Goal: Task Accomplishment & Management: Manage account settings

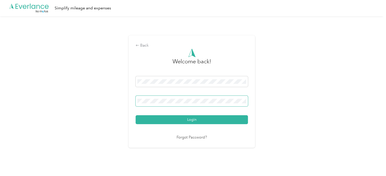
click at [136, 115] on button "Login" at bounding box center [192, 119] width 112 height 9
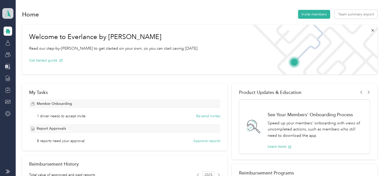
click at [8, 13] on polygon at bounding box center [9, 13] width 3 height 7
click at [17, 51] on div "Personal dashboard" at bounding box center [23, 52] width 32 height 5
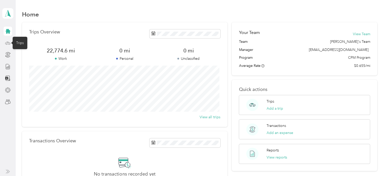
click at [10, 42] on icon at bounding box center [8, 43] width 6 height 6
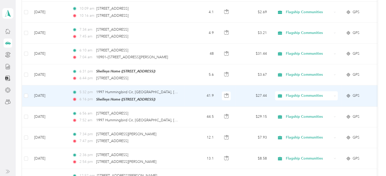
scroll to position [228, 0]
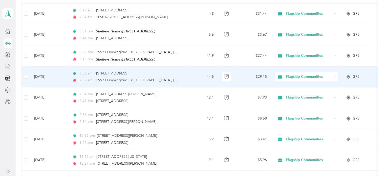
click at [169, 78] on div "7:52 am 1997 Hummingbird Cir, [GEOGRAPHIC_DATA], [GEOGRAPHIC_DATA]" at bounding box center [125, 80] width 106 height 6
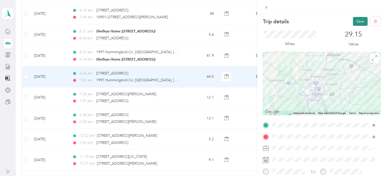
click at [354, 21] on button "Save" at bounding box center [360, 21] width 15 height 9
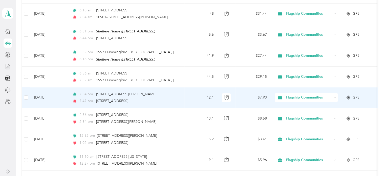
click at [174, 96] on div "7:34 pm [STREET_ADDRESS][PERSON_NAME] 7:47 pm [STREET_ADDRESS]" at bounding box center [125, 97] width 106 height 12
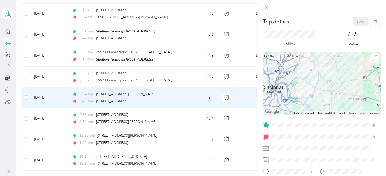
click at [172, 116] on div "Trip details Save This trip cannot be edited because it is either under review,…" at bounding box center [193, 88] width 386 height 176
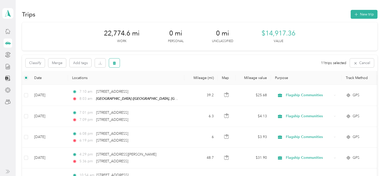
click at [113, 63] on icon "button" at bounding box center [115, 63] width 4 height 4
click at [149, 84] on button "Yes" at bounding box center [153, 84] width 10 height 8
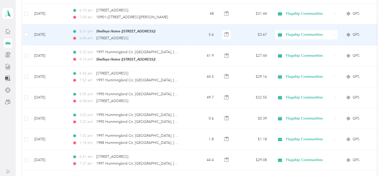
scroll to position [253, 0]
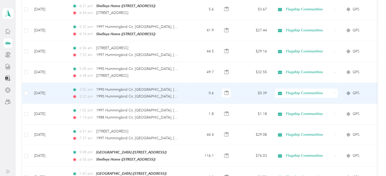
click at [181, 94] on td "3:02 pm 1990 Hummingbird Cir, [GEOGRAPHIC_DATA], [GEOGRAPHIC_DATA] 3:22 pm 1990…" at bounding box center [126, 93] width 116 height 21
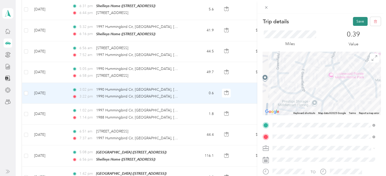
click at [353, 23] on button "Save" at bounding box center [360, 21] width 15 height 9
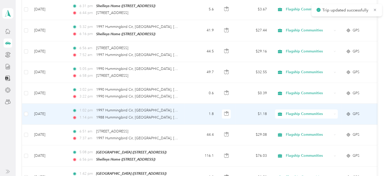
click at [188, 113] on td "1.8" at bounding box center [201, 114] width 33 height 21
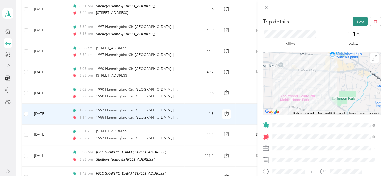
click at [353, 23] on button "Save" at bounding box center [360, 21] width 15 height 9
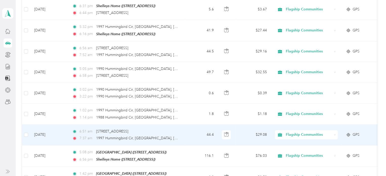
click at [185, 136] on td "44.4" at bounding box center [201, 135] width 33 height 21
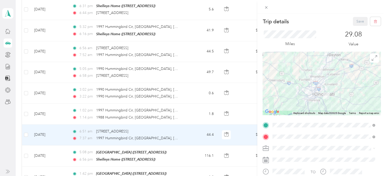
click at [187, 72] on div "Trip details Save This trip cannot be edited because it is either under review,…" at bounding box center [193, 88] width 386 height 176
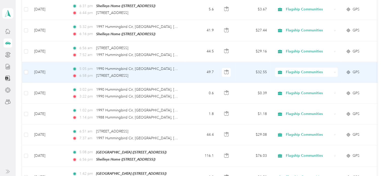
click at [187, 72] on td "49.7" at bounding box center [201, 72] width 33 height 21
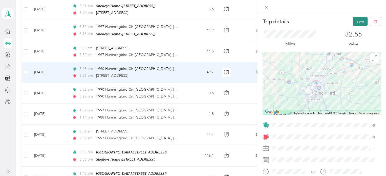
click at [353, 21] on button "Save" at bounding box center [360, 21] width 15 height 9
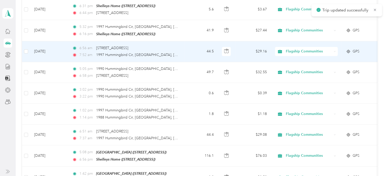
click at [182, 54] on td "6:56 am [STREET_ADDRESS] 7:52 am 1997 Hummingbird Cir, [GEOGRAPHIC_DATA], [GEOG…" at bounding box center [126, 51] width 116 height 21
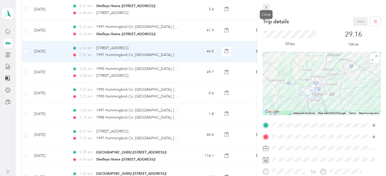
click at [265, 7] on icon at bounding box center [266, 7] width 4 height 4
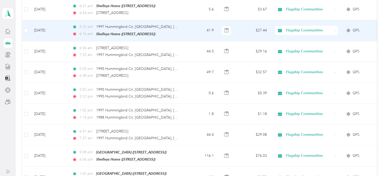
click at [190, 32] on td "41.9" at bounding box center [201, 30] width 33 height 21
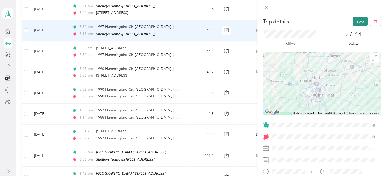
click at [354, 22] on button "Save" at bounding box center [360, 21] width 15 height 9
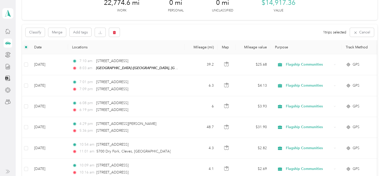
scroll to position [25, 0]
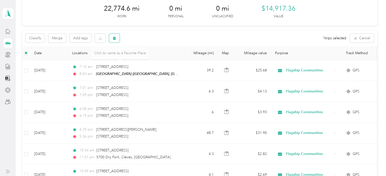
click at [114, 40] on button "button" at bounding box center [114, 38] width 11 height 9
click at [152, 60] on button "Yes" at bounding box center [152, 59] width 10 height 8
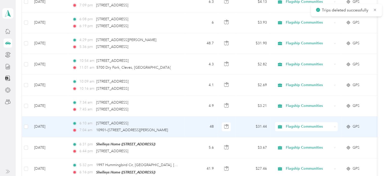
scroll to position [126, 0]
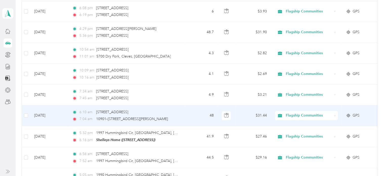
click at [180, 115] on td "6:10 am [STREET_ADDRESS] 7:04 am 10901–[STREET_ADDRESS][PERSON_NAME]" at bounding box center [126, 115] width 116 height 21
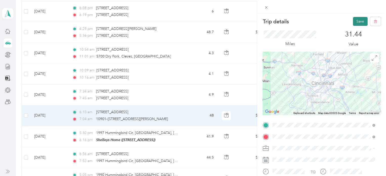
click at [353, 22] on button "Save" at bounding box center [360, 21] width 15 height 9
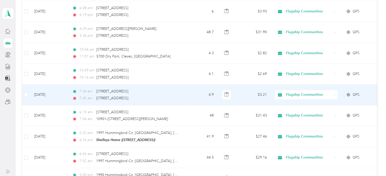
click at [186, 96] on td "4.9" at bounding box center [201, 95] width 33 height 21
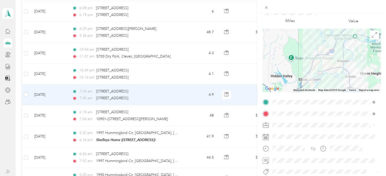
scroll to position [51, 0]
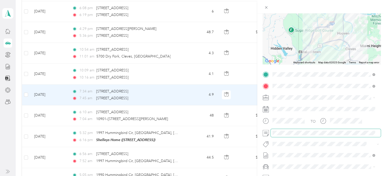
click at [285, 129] on span at bounding box center [326, 133] width 110 height 8
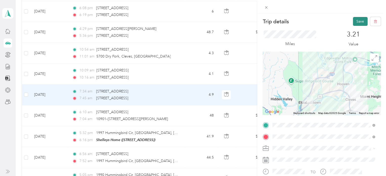
click at [353, 20] on button "Save" at bounding box center [360, 21] width 15 height 9
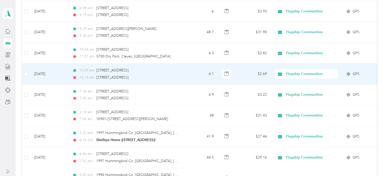
click at [186, 75] on td "4.1" at bounding box center [201, 74] width 33 height 21
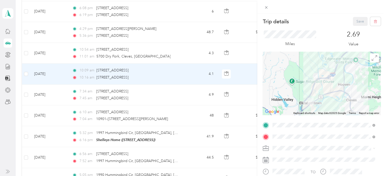
click at [186, 75] on div "Trip details Save This trip cannot be edited because it is either under review,…" at bounding box center [193, 88] width 386 height 176
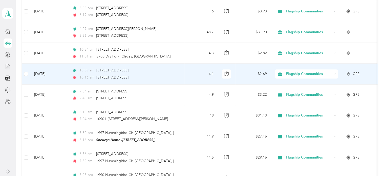
click at [186, 75] on td "4.1" at bounding box center [201, 74] width 33 height 21
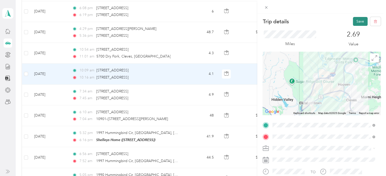
click at [354, 21] on button "Save" at bounding box center [360, 21] width 15 height 9
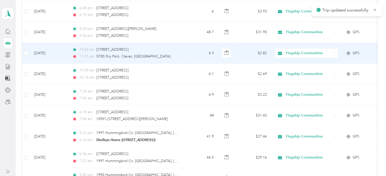
click at [194, 55] on td "4.3" at bounding box center [201, 53] width 33 height 21
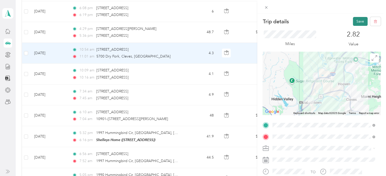
click at [357, 22] on button "Save" at bounding box center [360, 21] width 15 height 9
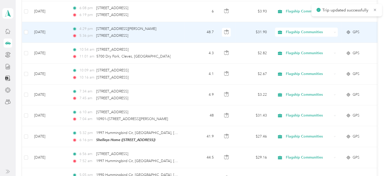
click at [183, 38] on td "4:29 pm 5101–[STREET_ADDRESS][PERSON_NAME] 5:36 pm [STREET_ADDRESS]" at bounding box center [126, 32] width 116 height 21
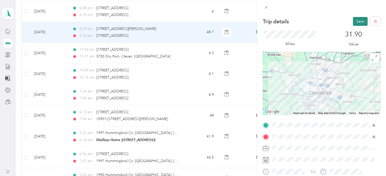
click at [353, 22] on button "Save" at bounding box center [360, 21] width 15 height 9
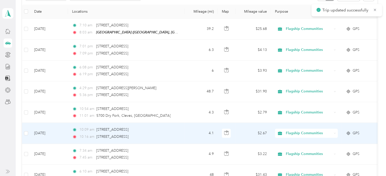
scroll to position [50, 0]
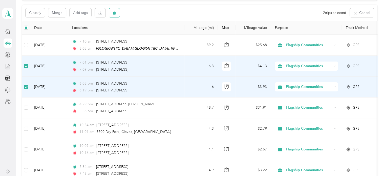
click at [116, 11] on button "button" at bounding box center [114, 12] width 11 height 9
click at [152, 32] on button "Yes" at bounding box center [152, 34] width 10 height 8
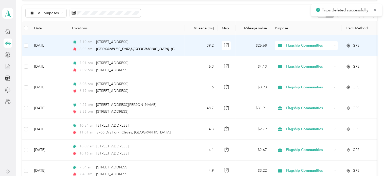
click at [182, 43] on td "7:10 am [STREET_ADDRESS] 8:03 am [GEOGRAPHIC_DATA] ([GEOGRAPHIC_DATA][PERSON_NA…" at bounding box center [126, 45] width 116 height 21
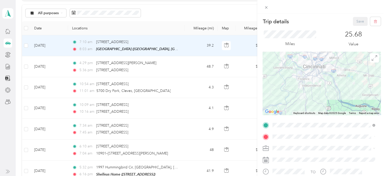
click at [178, 43] on div "Trip details Save This trip cannot be edited because it is either under review,…" at bounding box center [193, 88] width 386 height 176
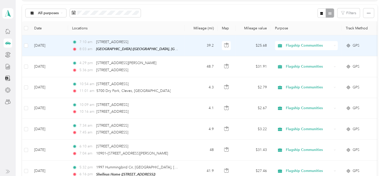
click at [178, 43] on div "7:10 am [STREET_ADDRESS]" at bounding box center [125, 42] width 106 height 6
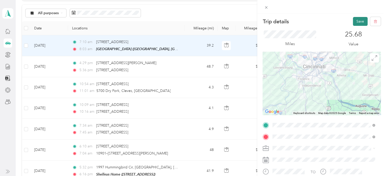
click at [356, 23] on button "Save" at bounding box center [360, 21] width 15 height 9
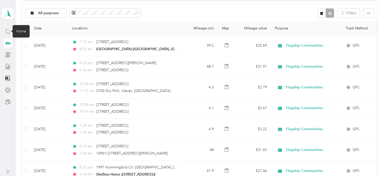
click at [8, 30] on icon at bounding box center [8, 31] width 6 height 6
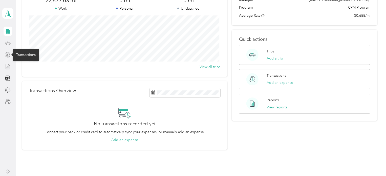
click at [8, 53] on icon at bounding box center [8, 55] width 6 height 6
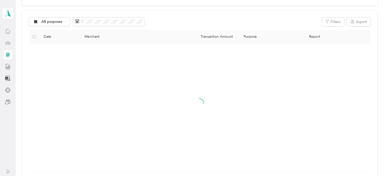
scroll to position [50, 0]
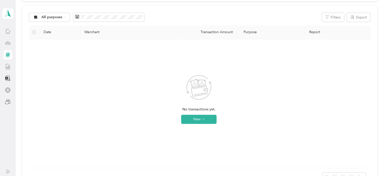
click at [9, 67] on line at bounding box center [9, 67] width 0 height 3
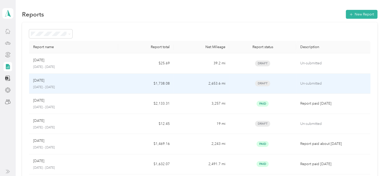
click at [185, 87] on td "2,653.6 mi" at bounding box center [202, 84] width 56 height 20
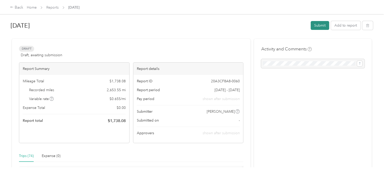
click at [319, 28] on button "Submit" at bounding box center [320, 25] width 18 height 9
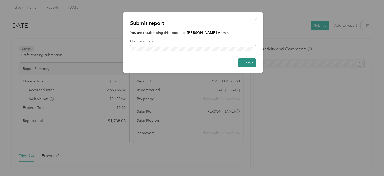
click at [247, 64] on button "Submit" at bounding box center [247, 62] width 18 height 9
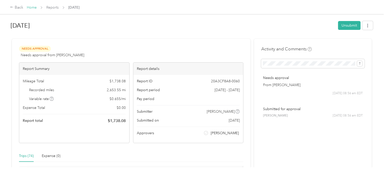
click at [35, 8] on link "Home" at bounding box center [32, 7] width 10 height 4
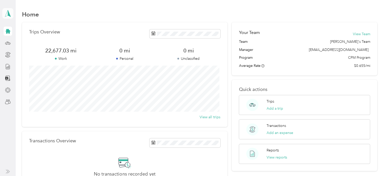
click at [8, 14] on polygon at bounding box center [9, 13] width 3 height 7
click at [18, 41] on div "Team dashboard" at bounding box center [20, 41] width 27 height 5
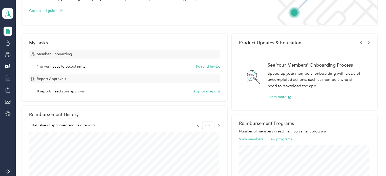
scroll to position [51, 0]
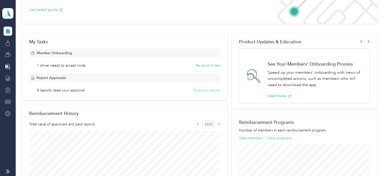
click at [198, 89] on button "Approve reports" at bounding box center [206, 90] width 27 height 5
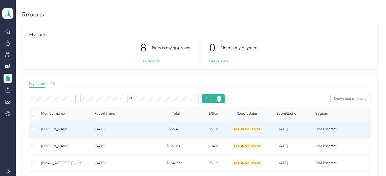
click at [135, 130] on p "[DATE]" at bounding box center [118, 129] width 48 height 6
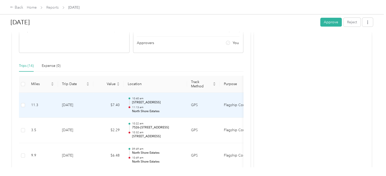
scroll to position [101, 0]
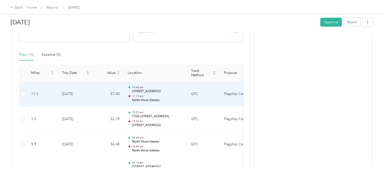
click at [205, 99] on td "GPS" at bounding box center [203, 94] width 33 height 25
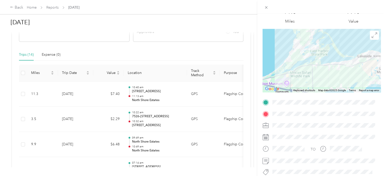
scroll to position [51, 0]
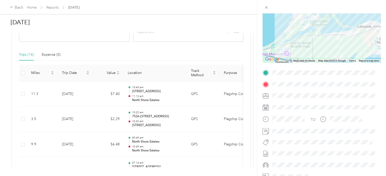
click at [95, 122] on div "Trip details This trip cannot be edited because it is either under review, appr…" at bounding box center [193, 88] width 386 height 176
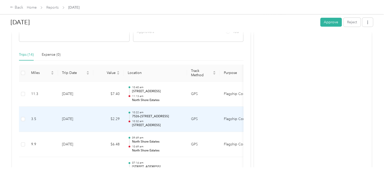
click at [96, 121] on td "$2.29" at bounding box center [108, 119] width 30 height 25
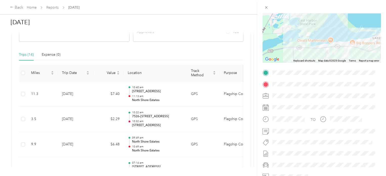
click at [101, 141] on div "Trip details This trip cannot be edited because it is either under review, appr…" at bounding box center [193, 88] width 386 height 176
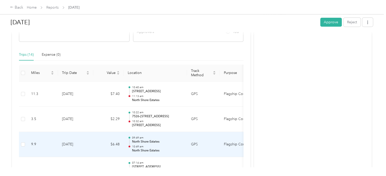
click at [101, 141] on td "$6.48" at bounding box center [108, 144] width 30 height 25
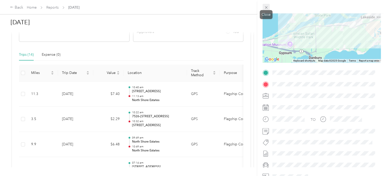
click at [266, 6] on icon at bounding box center [266, 7] width 4 height 4
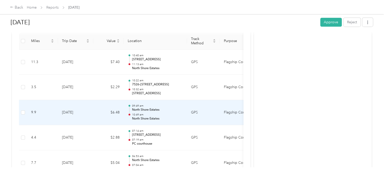
scroll to position [152, 0]
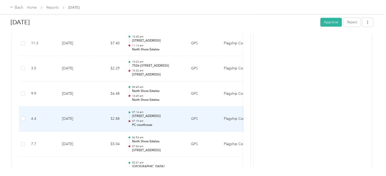
click at [90, 123] on td "[DATE]" at bounding box center [75, 118] width 35 height 25
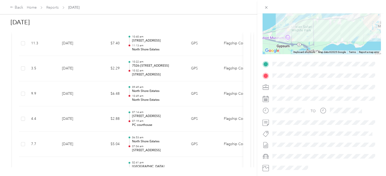
scroll to position [51, 0]
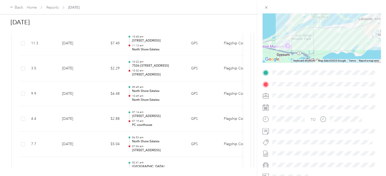
click at [96, 144] on div "Trip details This trip cannot be edited because it is either under review, appr…" at bounding box center [193, 88] width 386 height 176
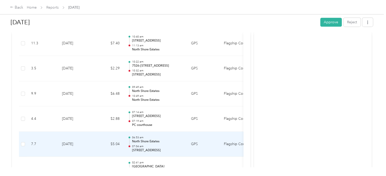
click at [94, 142] on td "$5.04" at bounding box center [108, 144] width 30 height 25
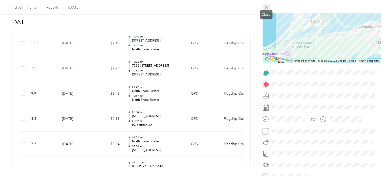
click at [267, 8] on icon at bounding box center [266, 7] width 3 height 3
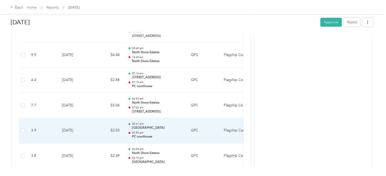
scroll to position [203, 0]
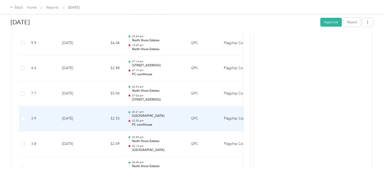
click at [97, 120] on td "$2.55" at bounding box center [108, 118] width 30 height 25
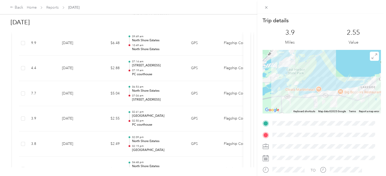
scroll to position [25, 0]
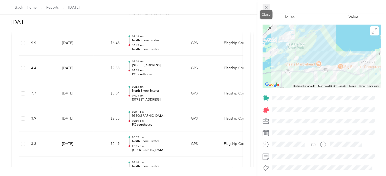
click at [266, 9] on icon at bounding box center [266, 7] width 4 height 4
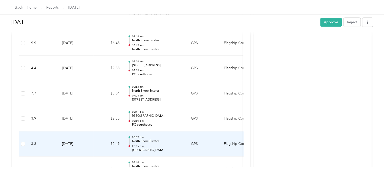
scroll to position [228, 0]
click at [100, 151] on td "$4.98" at bounding box center [108, 143] width 30 height 25
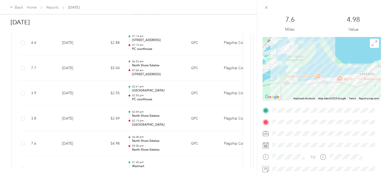
scroll to position [25, 0]
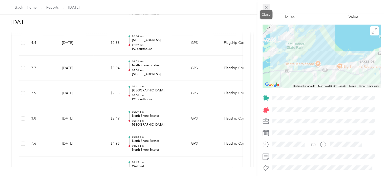
click at [266, 7] on icon at bounding box center [266, 7] width 4 height 4
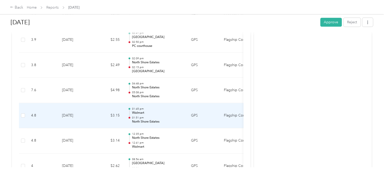
scroll to position [304, 0]
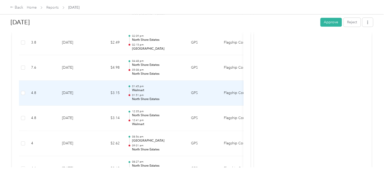
click at [95, 95] on td "$3.15" at bounding box center [108, 93] width 30 height 25
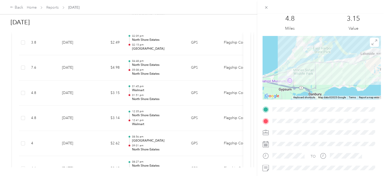
scroll to position [25, 0]
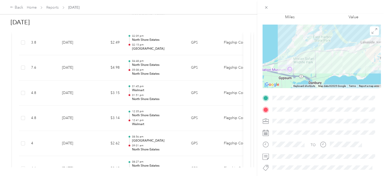
click at [87, 140] on div "Trip details This trip cannot be edited because it is either under review, appr…" at bounding box center [193, 88] width 386 height 176
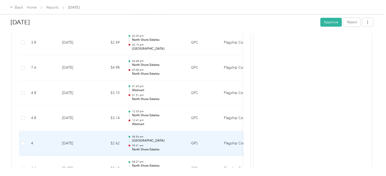
click at [99, 142] on td "$2.62" at bounding box center [108, 143] width 30 height 25
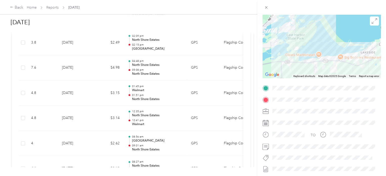
scroll to position [51, 0]
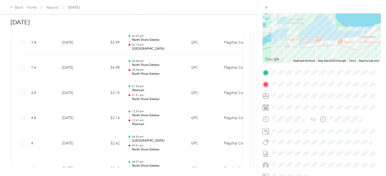
click at [97, 143] on div "Trip details This trip cannot be edited because it is either under review, appr…" at bounding box center [193, 88] width 386 height 176
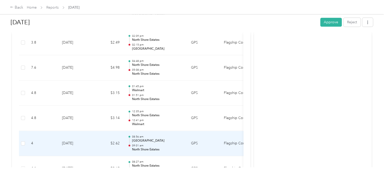
click at [99, 138] on td "$2.62" at bounding box center [108, 143] width 30 height 25
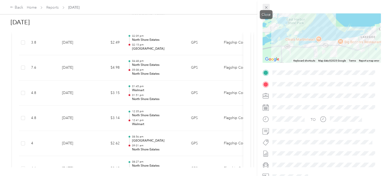
click at [267, 8] on icon at bounding box center [266, 7] width 3 height 3
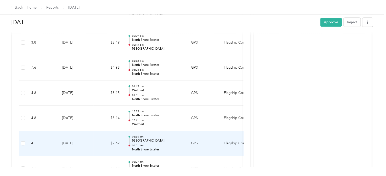
click at [98, 146] on td "$2.62" at bounding box center [108, 143] width 30 height 25
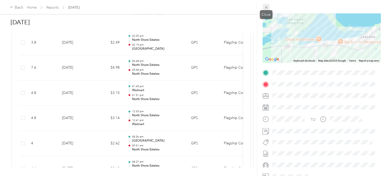
click at [266, 8] on icon at bounding box center [266, 7] width 4 height 4
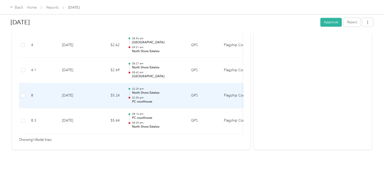
scroll to position [405, 0]
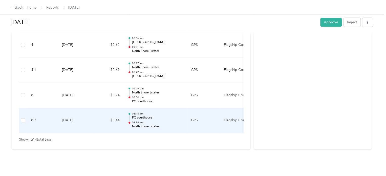
click at [97, 118] on td "$5.44" at bounding box center [108, 120] width 30 height 25
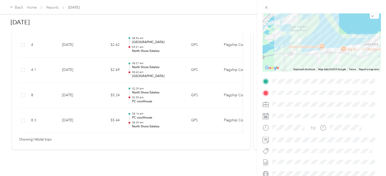
scroll to position [51, 0]
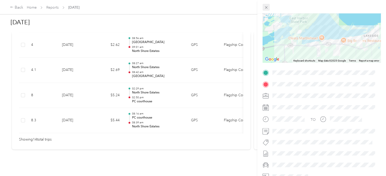
click at [266, 7] on icon at bounding box center [266, 7] width 4 height 4
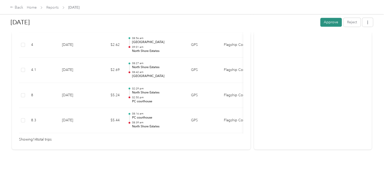
click at [328, 19] on button "Approve" at bounding box center [332, 22] width 22 height 9
click at [18, 8] on div "Back" at bounding box center [16, 8] width 13 height 6
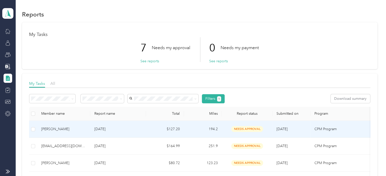
click at [128, 126] on p "[DATE]" at bounding box center [118, 129] width 48 height 6
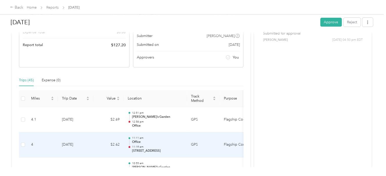
scroll to position [76, 0]
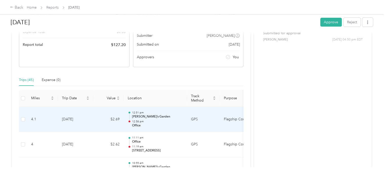
click at [166, 120] on p "12:58 pm" at bounding box center [157, 122] width 51 height 4
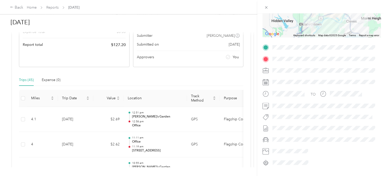
click at [170, 141] on div "Trip details This trip cannot be edited because it is either under review, appr…" at bounding box center [193, 88] width 386 height 176
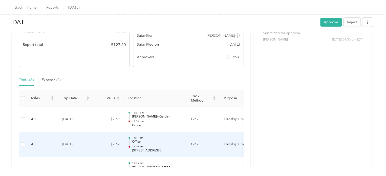
click at [170, 141] on p "Office" at bounding box center [157, 142] width 51 height 5
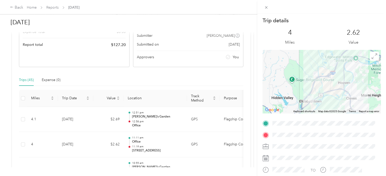
scroll to position [25, 0]
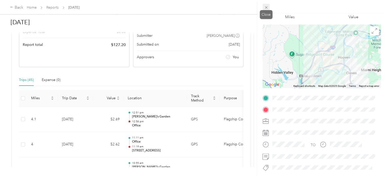
click at [267, 6] on icon at bounding box center [266, 7] width 4 height 4
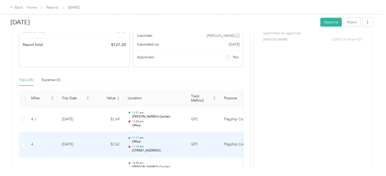
scroll to position [101, 0]
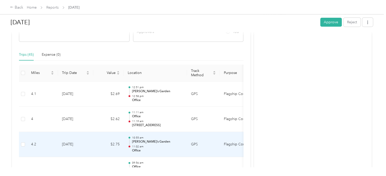
click at [178, 149] on p "Office" at bounding box center [157, 150] width 51 height 5
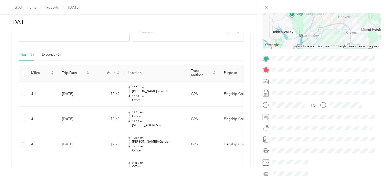
scroll to position [76, 0]
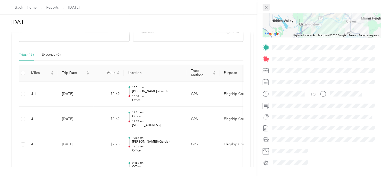
click at [266, 8] on icon at bounding box center [266, 7] width 3 height 3
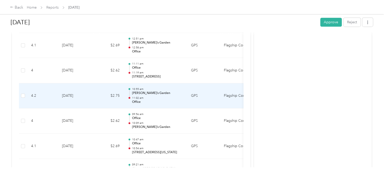
scroll to position [152, 0]
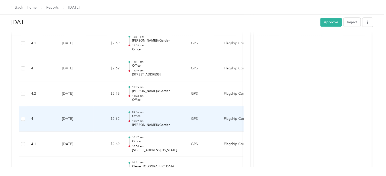
click at [179, 116] on p "Office" at bounding box center [157, 116] width 51 height 5
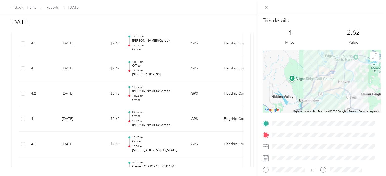
scroll to position [51, 0]
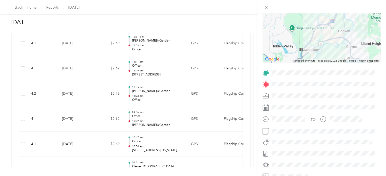
click at [180, 140] on div "Trip details This trip cannot be edited because it is either under review, appr…" at bounding box center [193, 88] width 386 height 176
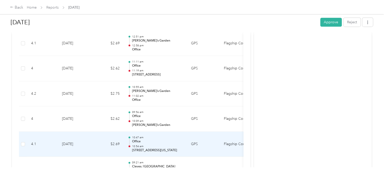
click at [180, 139] on p "Office" at bounding box center [157, 141] width 51 height 5
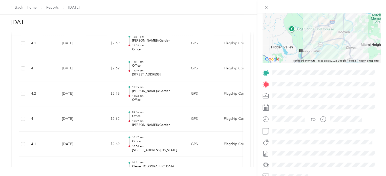
click at [176, 140] on div "Trip details This trip cannot be edited because it is either under review, appr…" at bounding box center [193, 88] width 386 height 176
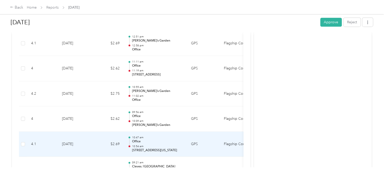
click at [176, 140] on p "Office" at bounding box center [157, 141] width 51 height 5
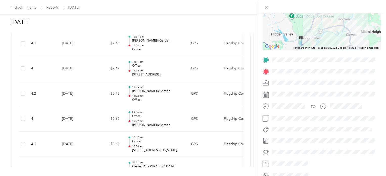
scroll to position [76, 0]
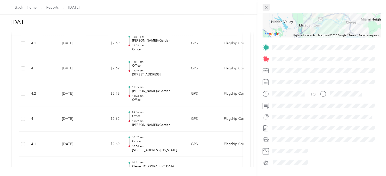
click at [266, 8] on icon at bounding box center [266, 7] width 4 height 4
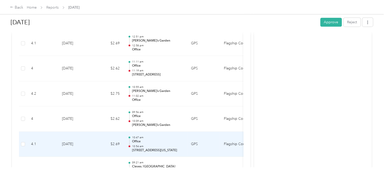
click at [184, 140] on td "10:47 am Office 10:54 am [STREET_ADDRESS][US_STATE]" at bounding box center [155, 144] width 63 height 25
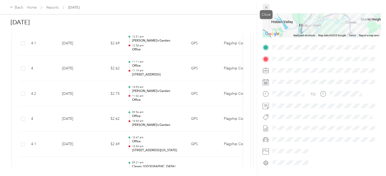
click at [267, 8] on icon at bounding box center [266, 7] width 3 height 3
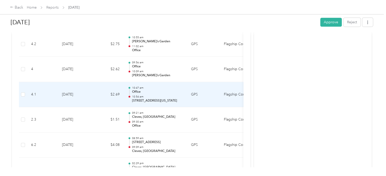
scroll to position [203, 0]
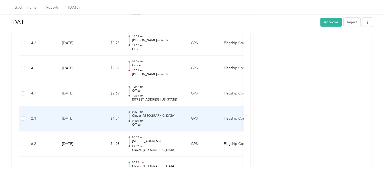
click at [170, 123] on p "Office" at bounding box center [157, 125] width 51 height 5
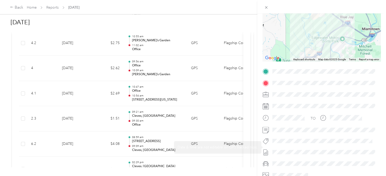
scroll to position [76, 0]
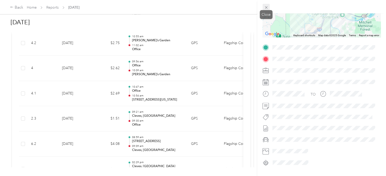
click at [266, 7] on icon at bounding box center [266, 7] width 4 height 4
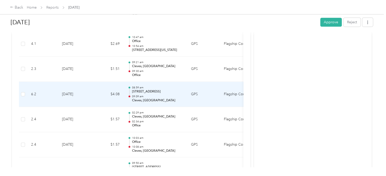
scroll to position [253, 0]
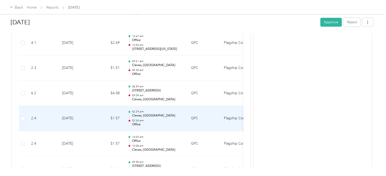
click at [170, 113] on p "Cleves, [GEOGRAPHIC_DATA]" at bounding box center [157, 115] width 51 height 5
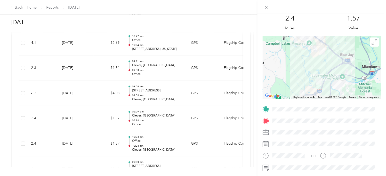
scroll to position [25, 0]
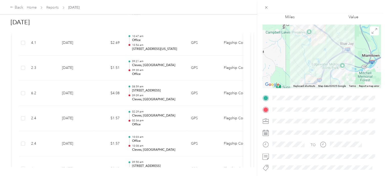
click at [158, 119] on div "Trip details This trip cannot be edited because it is either under review, appr…" at bounding box center [193, 88] width 386 height 176
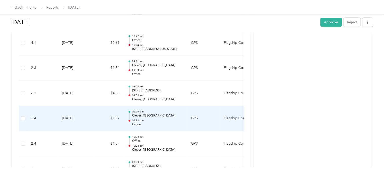
click at [158, 119] on p "02:34 pm" at bounding box center [157, 121] width 51 height 4
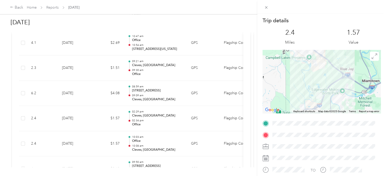
scroll to position [51, 0]
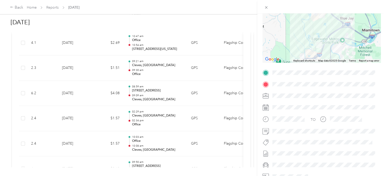
click at [172, 123] on div "Trip details This trip cannot be edited because it is either under review, appr…" at bounding box center [193, 88] width 386 height 176
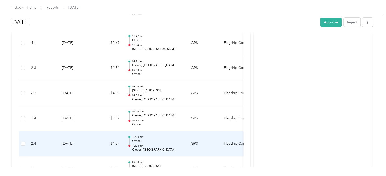
click at [175, 140] on p "Office" at bounding box center [157, 141] width 51 height 5
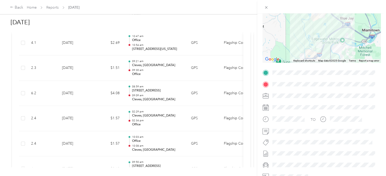
click at [183, 142] on div "Trip details This trip cannot be edited because it is either under review, appr…" at bounding box center [193, 88] width 386 height 176
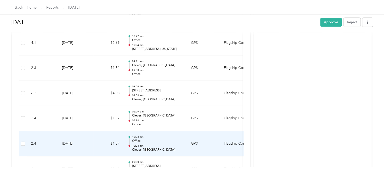
click at [182, 142] on p "Office" at bounding box center [157, 141] width 51 height 5
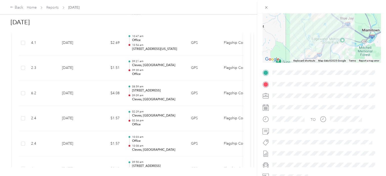
click at [164, 145] on div "Trip details This trip cannot be edited because it is either under review, appr…" at bounding box center [193, 88] width 386 height 176
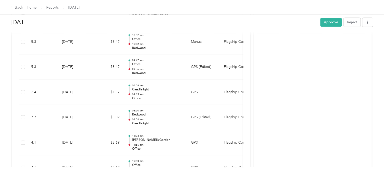
scroll to position [481, 0]
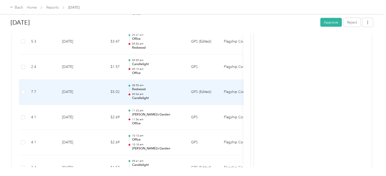
click at [156, 93] on p "09:04 am" at bounding box center [157, 94] width 51 height 4
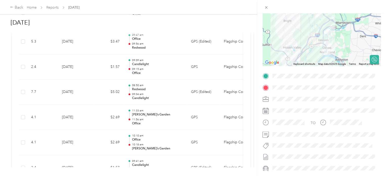
scroll to position [51, 0]
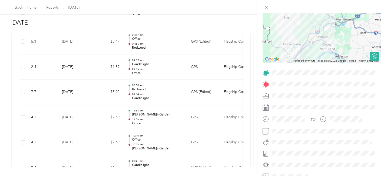
click at [169, 138] on div "Trip details This trip cannot be edited because it is either under review, appr…" at bounding box center [193, 88] width 386 height 176
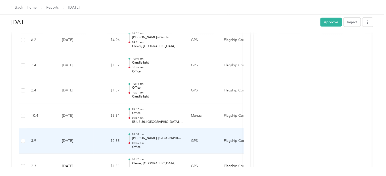
scroll to position [810, 0]
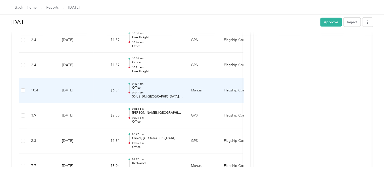
click at [178, 91] on p "09:47 am" at bounding box center [157, 93] width 51 height 4
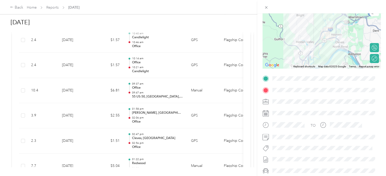
scroll to position [76, 0]
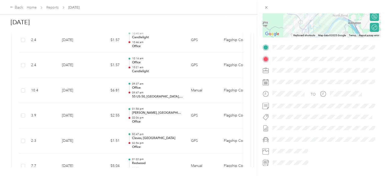
click at [169, 132] on div "Trip details This trip cannot be edited because it is either under review, appr…" at bounding box center [193, 88] width 386 height 176
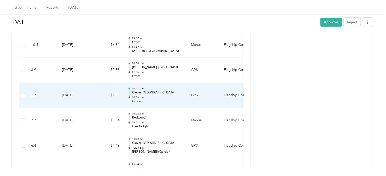
scroll to position [861, 0]
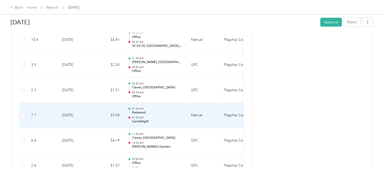
click at [166, 111] on p "Redwood" at bounding box center [157, 112] width 51 height 5
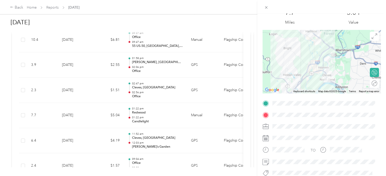
scroll to position [51, 0]
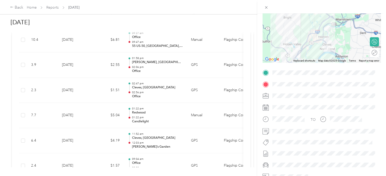
click at [177, 112] on div "Trip details This trip cannot be edited because it is either under review, appr…" at bounding box center [193, 88] width 386 height 176
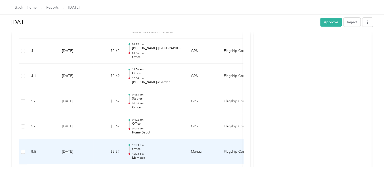
scroll to position [1013, 0]
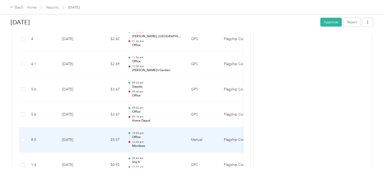
click at [182, 141] on p "12:03 pm" at bounding box center [157, 142] width 51 height 4
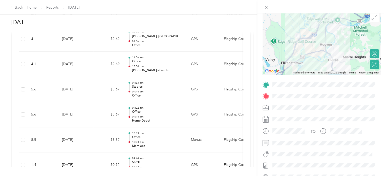
scroll to position [51, 0]
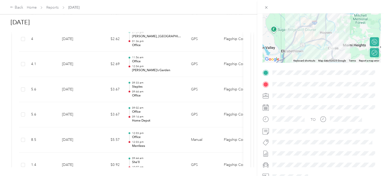
click at [181, 153] on div "Trip details This trip cannot be edited because it is either under review, appr…" at bounding box center [193, 88] width 386 height 176
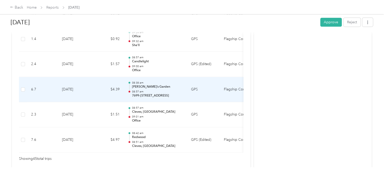
scroll to position [1165, 0]
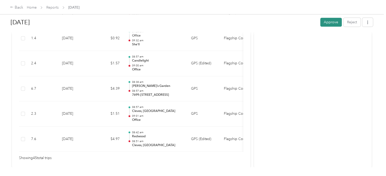
click at [335, 24] on button "Approve" at bounding box center [332, 22] width 22 height 9
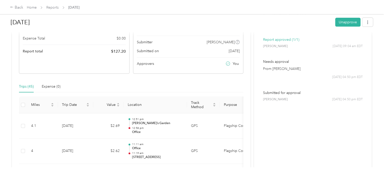
scroll to position [0, 0]
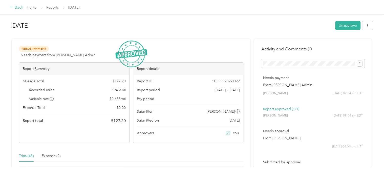
click at [21, 8] on div "Back" at bounding box center [16, 8] width 13 height 6
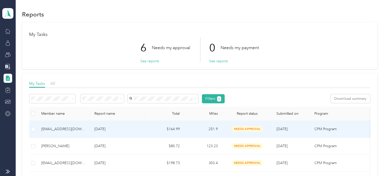
click at [129, 130] on p "[DATE]" at bounding box center [118, 129] width 48 height 6
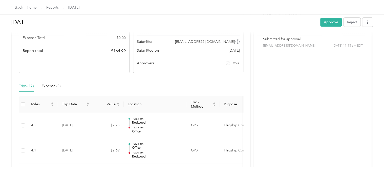
scroll to position [101, 0]
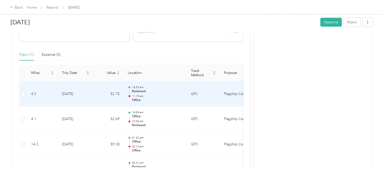
click at [179, 98] on p "Office" at bounding box center [157, 100] width 51 height 5
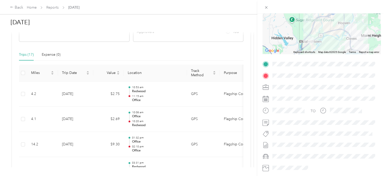
scroll to position [76, 0]
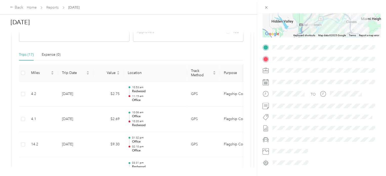
click at [159, 119] on div "Trip details This trip cannot be edited because it is either under review, appr…" at bounding box center [193, 88] width 386 height 176
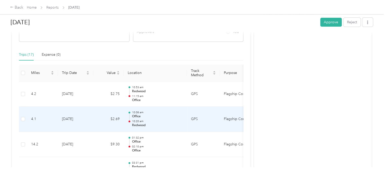
click at [159, 120] on p "10:20 am" at bounding box center [157, 122] width 51 height 4
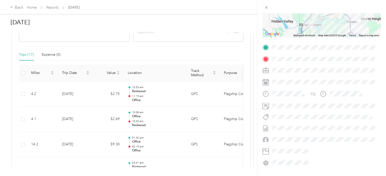
click at [164, 145] on div "Trip details This trip cannot be edited because it is either under review, appr…" at bounding box center [193, 88] width 386 height 176
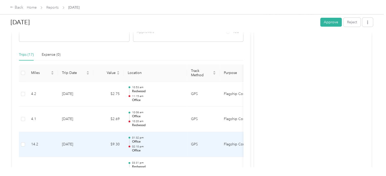
click at [164, 145] on p "02:10 pm" at bounding box center [157, 147] width 51 height 4
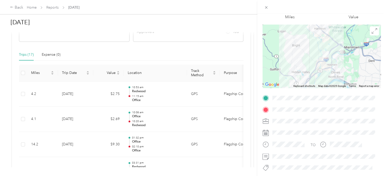
scroll to position [51, 0]
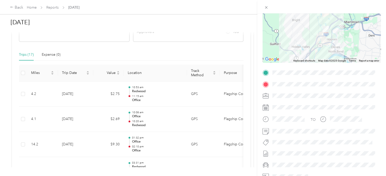
click at [179, 147] on div "Trip details This trip cannot be edited because it is either under review, appr…" at bounding box center [193, 88] width 386 height 176
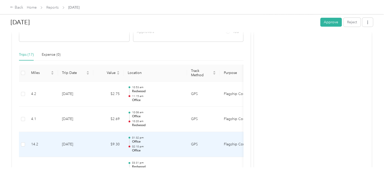
click at [179, 147] on p "02:10 pm" at bounding box center [157, 147] width 51 height 4
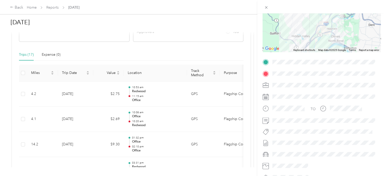
scroll to position [76, 0]
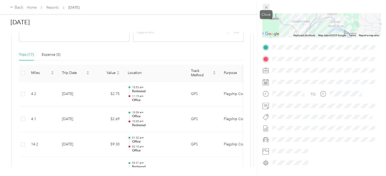
click at [265, 7] on icon at bounding box center [266, 7] width 4 height 4
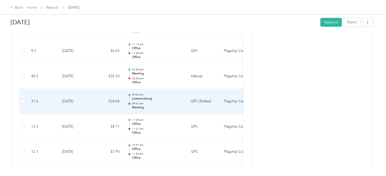
scroll to position [380, 0]
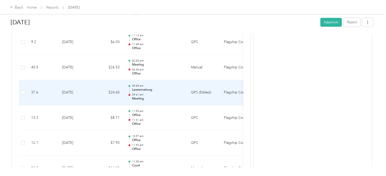
click at [172, 96] on p "Meeting" at bounding box center [157, 98] width 51 height 5
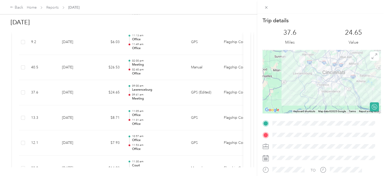
scroll to position [25, 0]
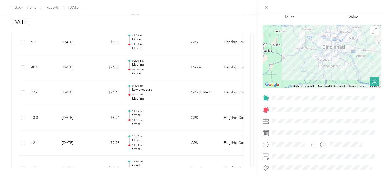
click at [180, 66] on div "Trip details This trip cannot be edited because it is either under review, appr…" at bounding box center [193, 88] width 386 height 176
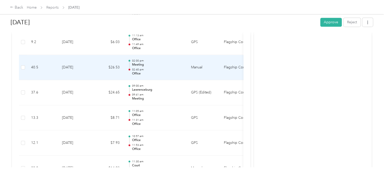
click at [180, 66] on p "Meeting" at bounding box center [157, 65] width 51 height 5
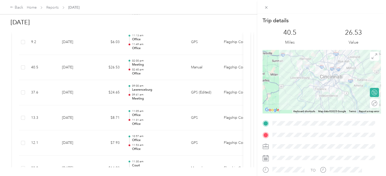
click at [171, 144] on div "Trip details This trip cannot be edited because it is either under review, appr…" at bounding box center [193, 88] width 386 height 176
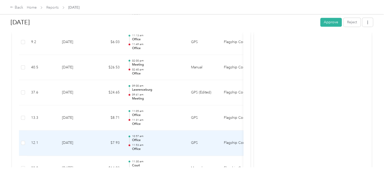
click at [171, 144] on p "11:53 am" at bounding box center [157, 145] width 51 height 4
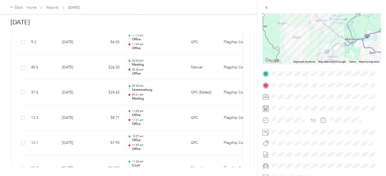
scroll to position [51, 0]
click at [264, 7] on span at bounding box center [266, 7] width 7 height 7
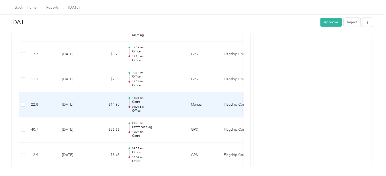
scroll to position [456, 0]
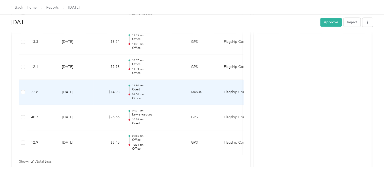
click at [168, 95] on p "01:00 pm" at bounding box center [157, 95] width 51 height 4
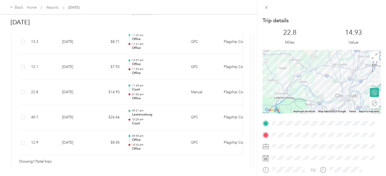
click at [173, 121] on div "Trip details This trip cannot be edited because it is either under review, appr…" at bounding box center [193, 88] width 386 height 176
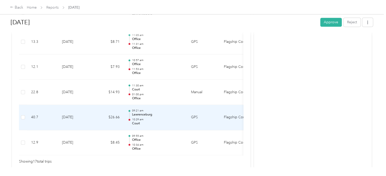
click at [173, 121] on p "Court" at bounding box center [157, 123] width 51 height 5
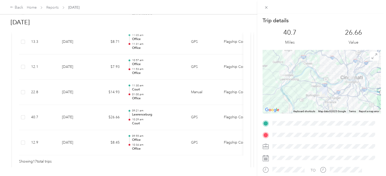
scroll to position [89, 0]
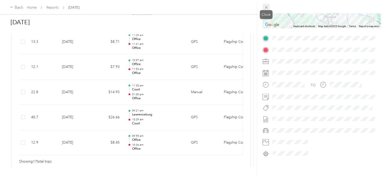
click at [267, 8] on icon at bounding box center [266, 7] width 4 height 4
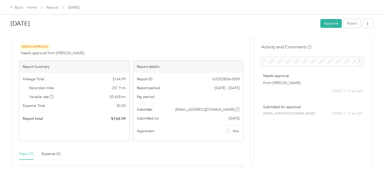
scroll to position [0, 0]
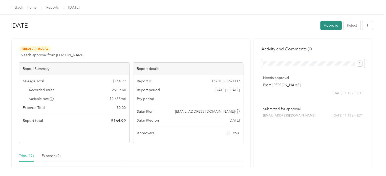
click at [326, 23] on button "Approve" at bounding box center [332, 25] width 22 height 9
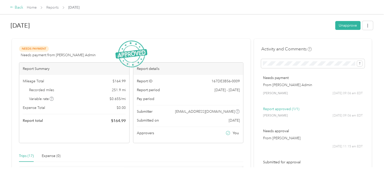
click at [14, 8] on div "Back" at bounding box center [16, 8] width 13 height 6
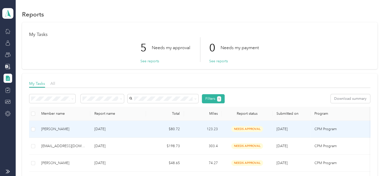
click at [123, 130] on p "[DATE]" at bounding box center [118, 129] width 48 height 6
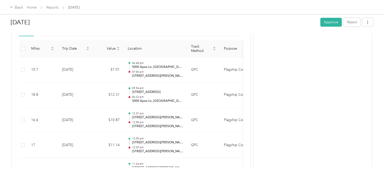
scroll to position [127, 0]
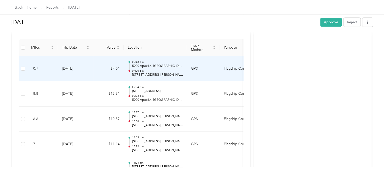
click at [203, 74] on td "GPS" at bounding box center [203, 68] width 33 height 25
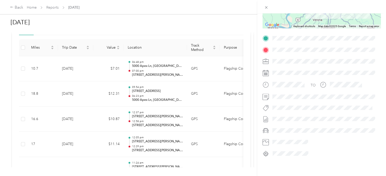
scroll to position [89, 0]
click at [216, 100] on div "Trip details This trip cannot be edited because it is either under review, appr…" at bounding box center [193, 88] width 386 height 176
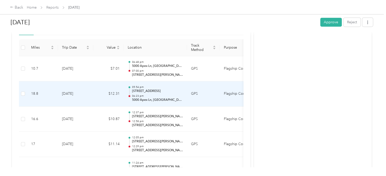
click at [216, 100] on td "GPS" at bounding box center [203, 93] width 33 height 25
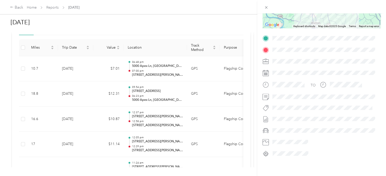
click at [187, 121] on div "Trip details This trip cannot be edited because it is either under review, appr…" at bounding box center [193, 88] width 386 height 176
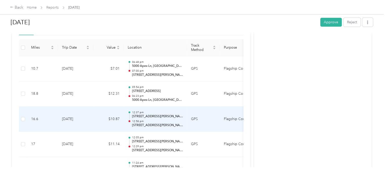
click at [187, 122] on td "12:37 pm [STREET_ADDRESS][PERSON_NAME] 12:58 pm [STREET_ADDRESS][PERSON_NAME]" at bounding box center [155, 119] width 63 height 25
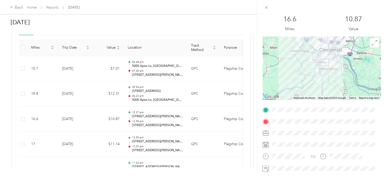
scroll to position [51, 0]
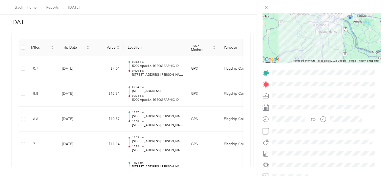
click at [206, 142] on div "Trip details This trip cannot be edited because it is either under review, appr…" at bounding box center [193, 88] width 386 height 176
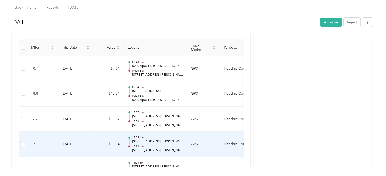
click at [206, 142] on td "GPS" at bounding box center [203, 144] width 33 height 25
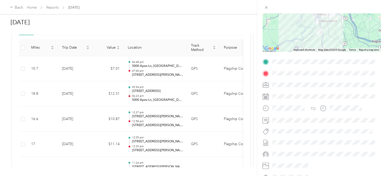
scroll to position [89, 0]
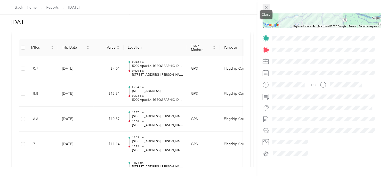
click at [267, 8] on icon at bounding box center [266, 7] width 4 height 4
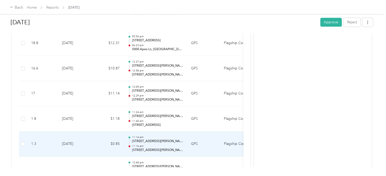
scroll to position [203, 0]
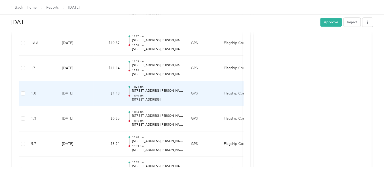
click at [199, 96] on td "GPS" at bounding box center [203, 93] width 33 height 25
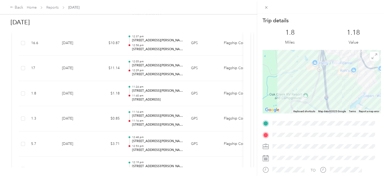
scroll to position [76, 0]
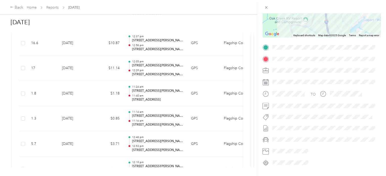
click at [208, 145] on div "Trip details This trip cannot be edited because it is either under review, appr…" at bounding box center [193, 88] width 386 height 176
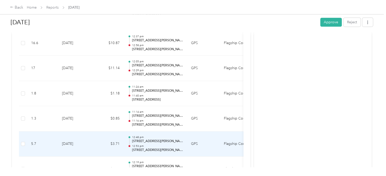
click at [209, 144] on td "GPS" at bounding box center [203, 143] width 33 height 25
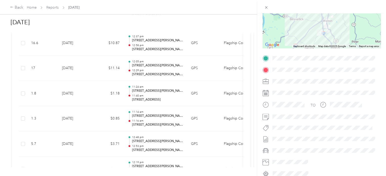
scroll to position [89, 0]
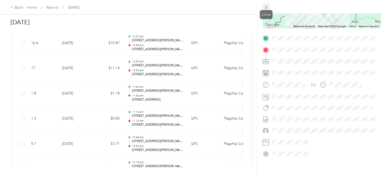
click at [267, 8] on icon at bounding box center [266, 7] width 3 height 3
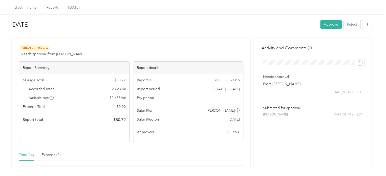
scroll to position [0, 0]
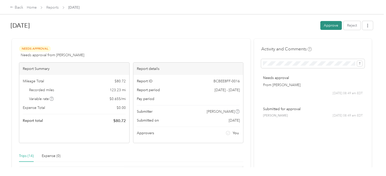
click at [325, 27] on button "Approve" at bounding box center [332, 25] width 22 height 9
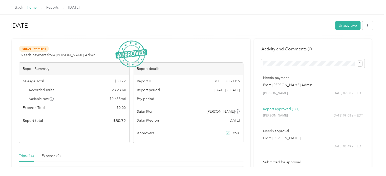
click at [28, 8] on link "Home" at bounding box center [32, 7] width 10 height 4
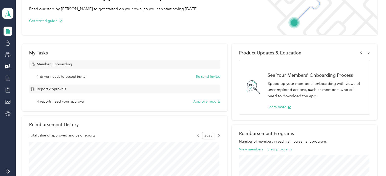
scroll to position [51, 0]
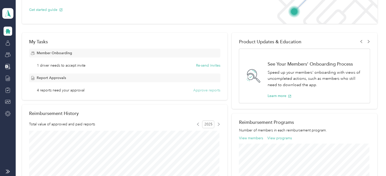
click at [195, 90] on button "Approve reports" at bounding box center [206, 90] width 27 height 5
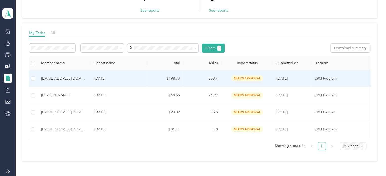
click at [129, 82] on td "[DATE]" at bounding box center [118, 78] width 56 height 17
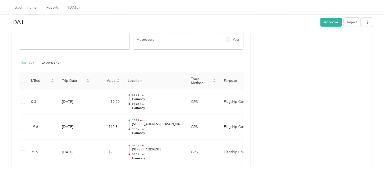
scroll to position [127, 0]
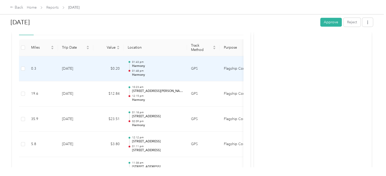
click at [178, 76] on p "Harmony" at bounding box center [157, 75] width 51 height 5
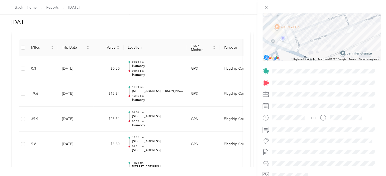
scroll to position [76, 0]
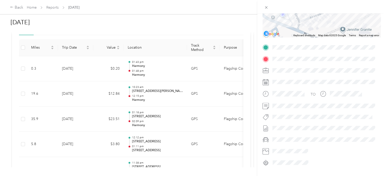
click at [173, 97] on div "Trip details This trip cannot be edited because it is either under review, appr…" at bounding box center [193, 88] width 386 height 176
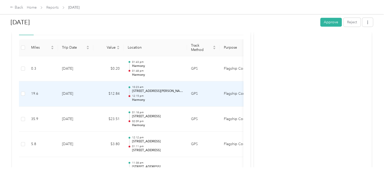
click at [173, 97] on p "12:15 pm" at bounding box center [157, 96] width 51 height 4
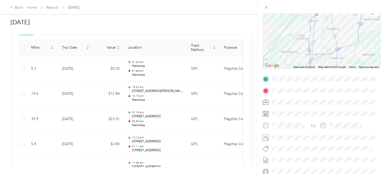
scroll to position [51, 0]
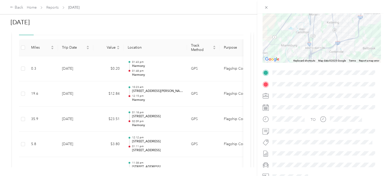
click at [175, 127] on div "Trip details This trip cannot be edited because it is either under review, appr…" at bounding box center [193, 88] width 386 height 176
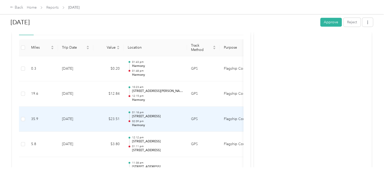
click at [176, 125] on p "Harmony" at bounding box center [157, 125] width 51 height 5
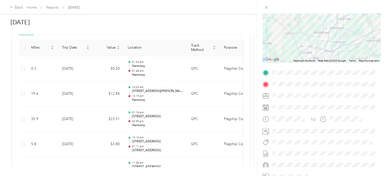
click at [189, 125] on div "Trip details This trip cannot be edited because it is either under review, appr…" at bounding box center [193, 88] width 386 height 176
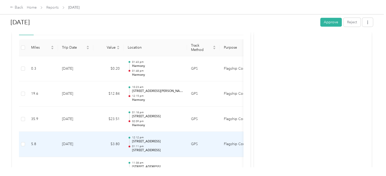
click at [195, 147] on td "GPS" at bounding box center [203, 144] width 33 height 25
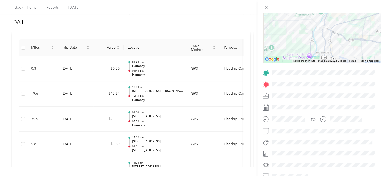
click at [215, 149] on div "Trip details This trip cannot be edited because it is either under review, appr…" at bounding box center [193, 88] width 386 height 176
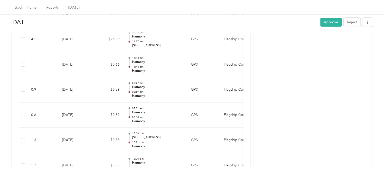
scroll to position [329, 0]
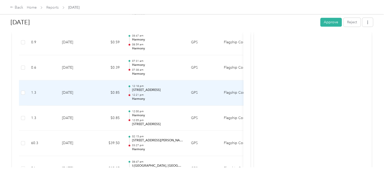
click at [203, 92] on td "GPS" at bounding box center [203, 92] width 33 height 25
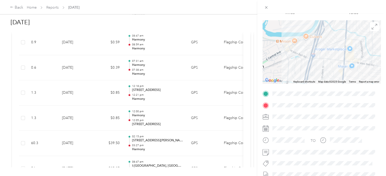
scroll to position [76, 0]
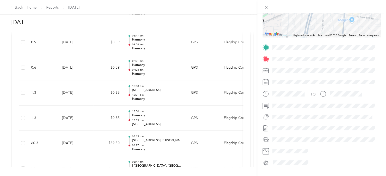
click at [199, 124] on div "Trip details This trip cannot be edited because it is either under review, appr…" at bounding box center [193, 88] width 386 height 176
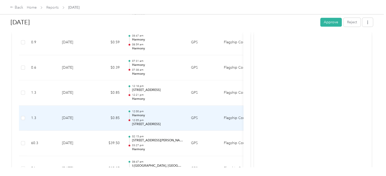
click at [199, 124] on td "GPS" at bounding box center [203, 118] width 33 height 25
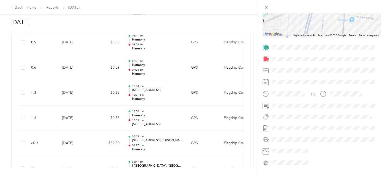
click at [205, 139] on div "Trip details This trip cannot be edited because it is either under review, appr…" at bounding box center [193, 88] width 386 height 176
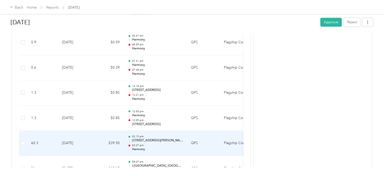
click at [205, 139] on td "GPS" at bounding box center [203, 143] width 33 height 25
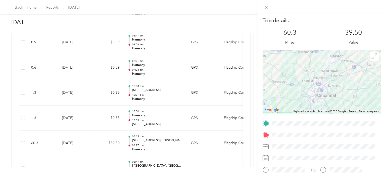
scroll to position [51, 0]
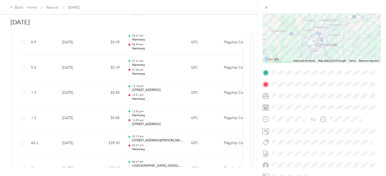
click at [208, 144] on div "Trip details This trip cannot be edited because it is either under review, appr…" at bounding box center [193, 88] width 386 height 176
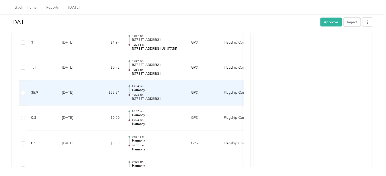
scroll to position [506, 0]
click at [215, 94] on td "GPS" at bounding box center [203, 92] width 33 height 25
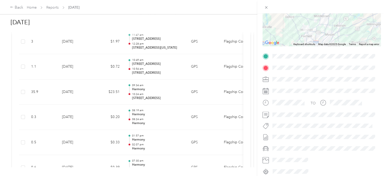
scroll to position [76, 0]
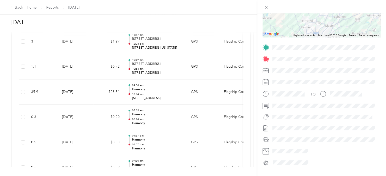
click at [213, 137] on div "Trip details This trip cannot be edited because it is either under review, appr…" at bounding box center [193, 88] width 386 height 176
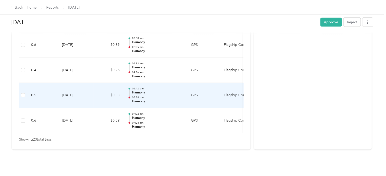
scroll to position [633, 0]
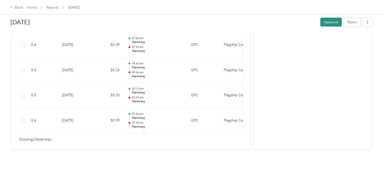
click at [338, 23] on button "Approve" at bounding box center [332, 22] width 22 height 9
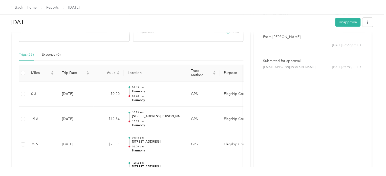
scroll to position [0, 0]
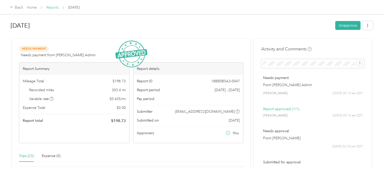
click at [49, 9] on link "Reports" at bounding box center [52, 7] width 12 height 4
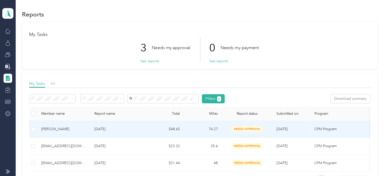
click at [142, 129] on td "[DATE]" at bounding box center [118, 129] width 56 height 17
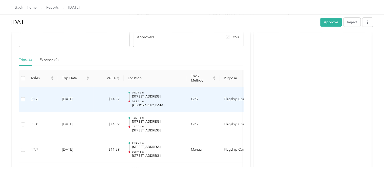
scroll to position [127, 0]
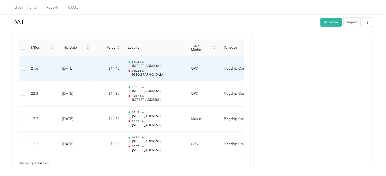
click at [180, 73] on p "[GEOGRAPHIC_DATA]" at bounding box center [157, 75] width 51 height 5
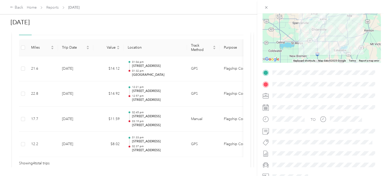
scroll to position [25, 0]
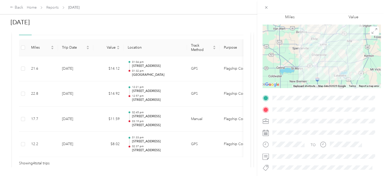
click at [177, 97] on div "Trip details This trip cannot be edited because it is either under review, appr…" at bounding box center [193, 88] width 386 height 176
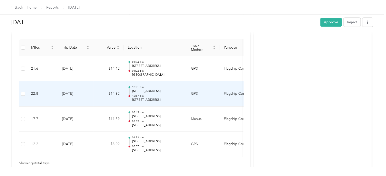
click at [194, 101] on td "GPS" at bounding box center [203, 93] width 33 height 25
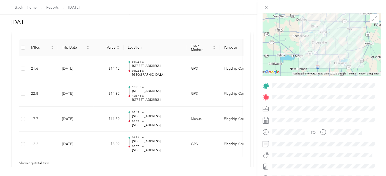
scroll to position [51, 0]
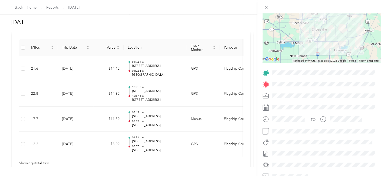
click at [106, 124] on div "Trip details This trip cannot be edited because it is either under review, appr…" at bounding box center [193, 88] width 386 height 176
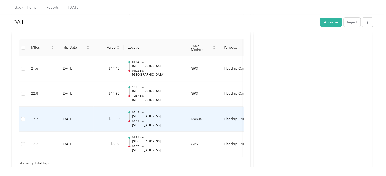
click at [185, 123] on td "02:45 pm [STREET_ADDRESS] 03:19 pm [STREET_ADDRESS]" at bounding box center [155, 119] width 63 height 25
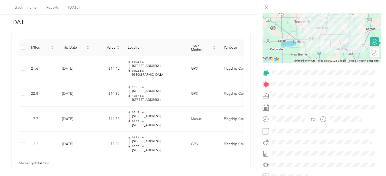
click at [110, 124] on div "Trip details This trip cannot be edited because it is either under review, appr…" at bounding box center [193, 88] width 386 height 176
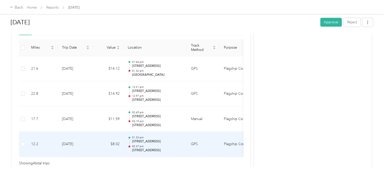
click at [206, 146] on td "GPS" at bounding box center [203, 144] width 33 height 25
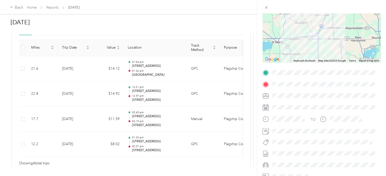
click at [106, 146] on div "Trip details This trip cannot be edited because it is either under review, appr…" at bounding box center [193, 88] width 386 height 176
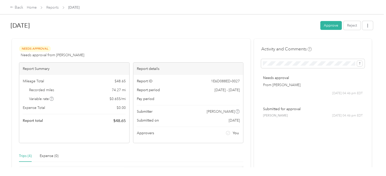
scroll to position [0, 0]
click at [328, 25] on button "Approve" at bounding box center [332, 25] width 22 height 9
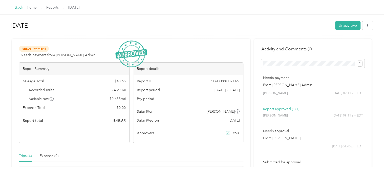
click at [21, 8] on div "Back" at bounding box center [16, 8] width 13 height 6
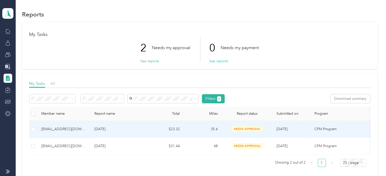
click at [151, 132] on td "$23.32" at bounding box center [165, 129] width 38 height 17
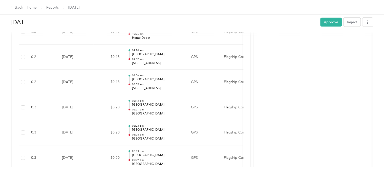
scroll to position [583, 0]
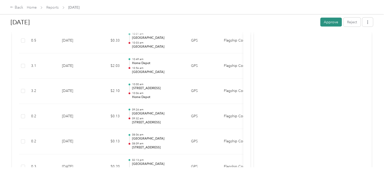
click at [328, 19] on button "Approve" at bounding box center [332, 22] width 22 height 9
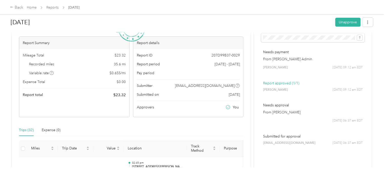
scroll to position [0, 0]
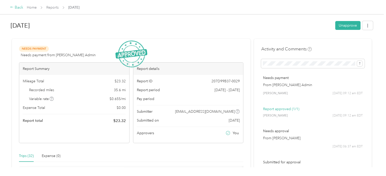
click at [17, 7] on div "Back" at bounding box center [16, 8] width 13 height 6
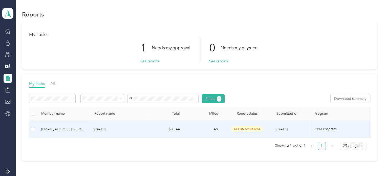
click at [153, 129] on td "$31.44" at bounding box center [165, 129] width 38 height 17
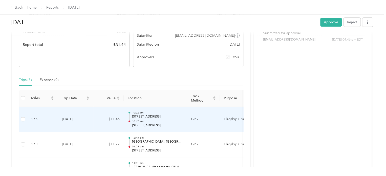
scroll to position [101, 0]
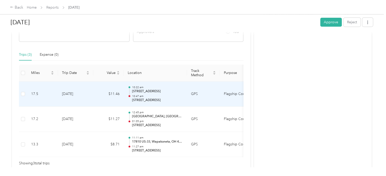
click at [209, 97] on td "GPS" at bounding box center [203, 94] width 33 height 25
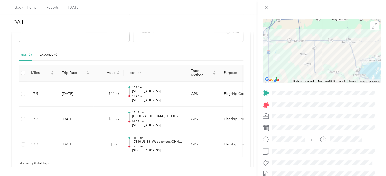
scroll to position [76, 0]
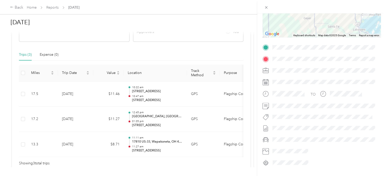
click at [203, 124] on div "Trip details This trip cannot be edited because it is either under review, appr…" at bounding box center [193, 88] width 386 height 176
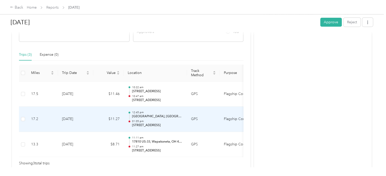
click at [203, 124] on td "GPS" at bounding box center [203, 119] width 33 height 25
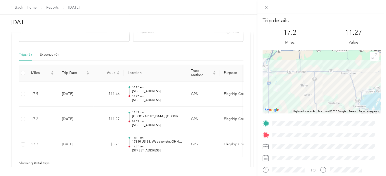
scroll to position [25, 0]
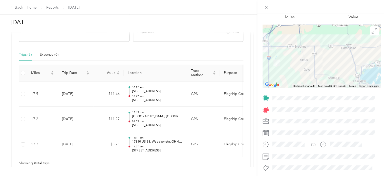
click at [211, 146] on div "Trip details This trip cannot be edited because it is either under review, appr…" at bounding box center [193, 88] width 386 height 176
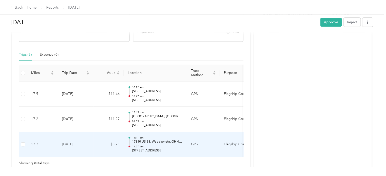
click at [211, 146] on td "GPS" at bounding box center [203, 144] width 33 height 25
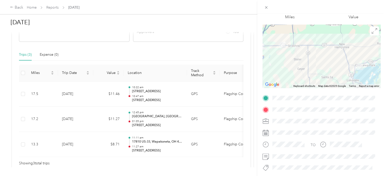
click at [97, 144] on div "Trip details This trip cannot be edited because it is either under review, appr…" at bounding box center [193, 88] width 386 height 176
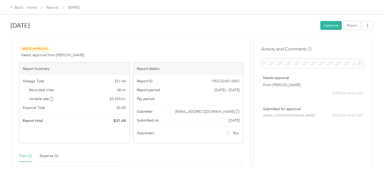
scroll to position [0, 0]
click at [333, 26] on button "Approve" at bounding box center [332, 25] width 22 height 9
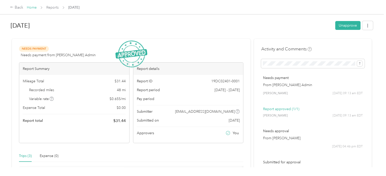
click at [32, 8] on link "Home" at bounding box center [32, 7] width 10 height 4
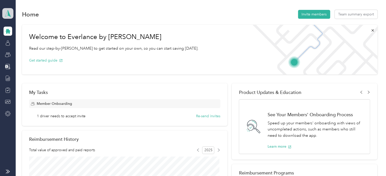
click at [10, 15] on polygon at bounding box center [9, 13] width 3 height 7
click at [25, 65] on div "Log out" at bounding box center [16, 64] width 19 height 5
